Goal: Use online tool/utility: Utilize a website feature to perform a specific function

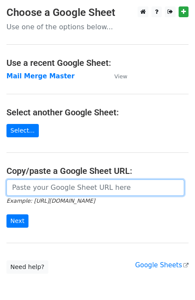
click at [42, 193] on input "url" at bounding box center [95, 188] width 178 height 16
type input "[URL][DOMAIN_NAME]"
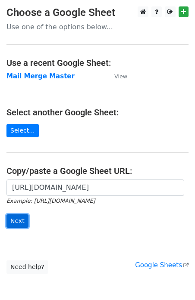
click at [15, 221] on input "Next" at bounding box center [17, 221] width 22 height 13
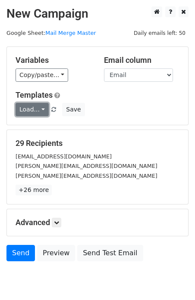
click at [36, 114] on link "Load..." at bounding box center [32, 109] width 33 height 13
click at [41, 128] on link "T1" at bounding box center [50, 129] width 68 height 14
